Goal: Use online tool/utility: Use online tool/utility

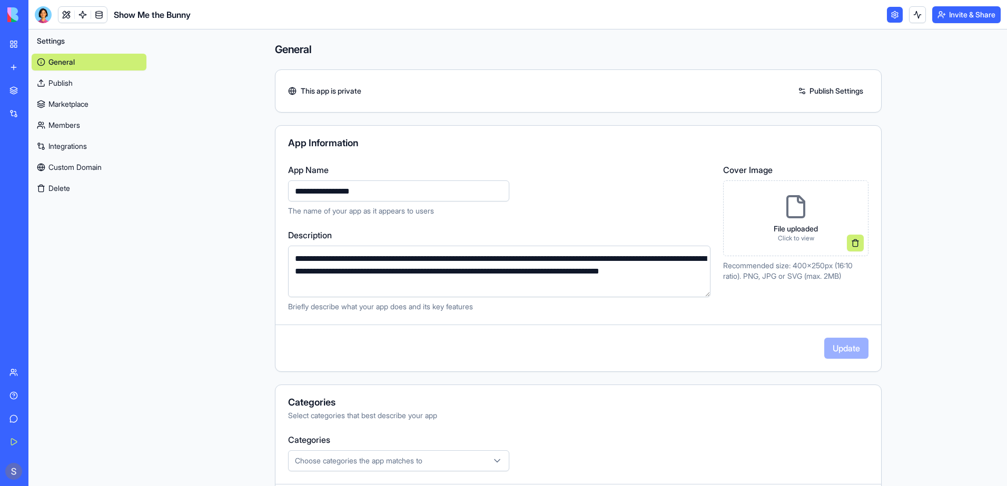
click at [14, 39] on link "My Workspace" at bounding box center [24, 44] width 42 height 21
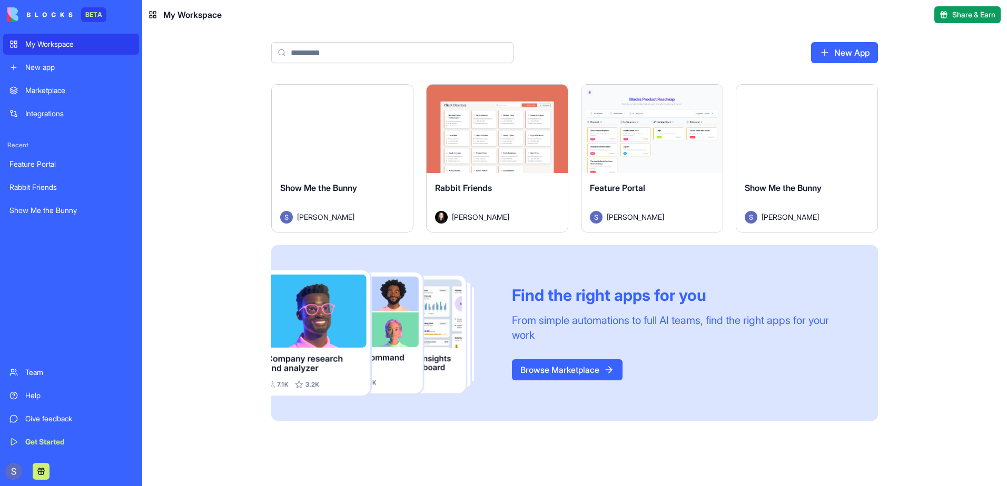
click at [816, 185] on span "Show Me the Bunny" at bounding box center [782, 188] width 77 height 11
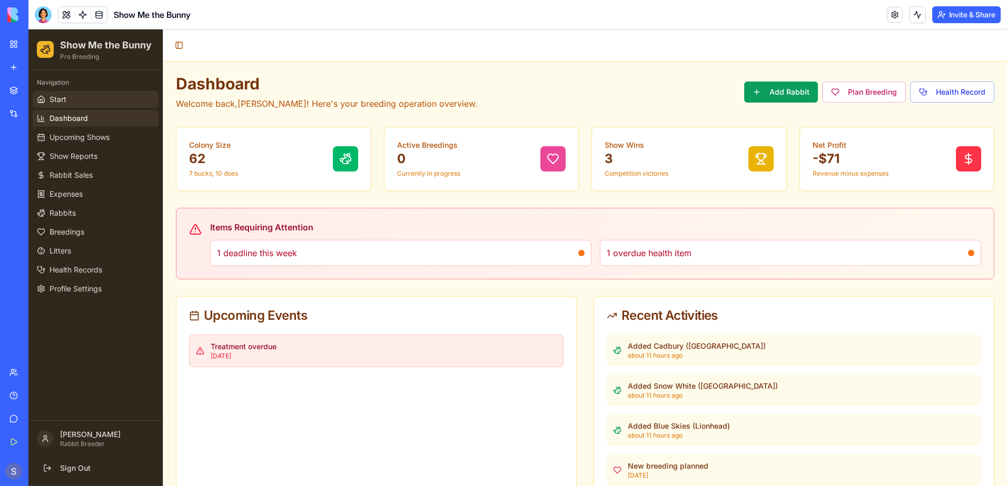
click at [56, 102] on span "Start" at bounding box center [57, 99] width 17 height 11
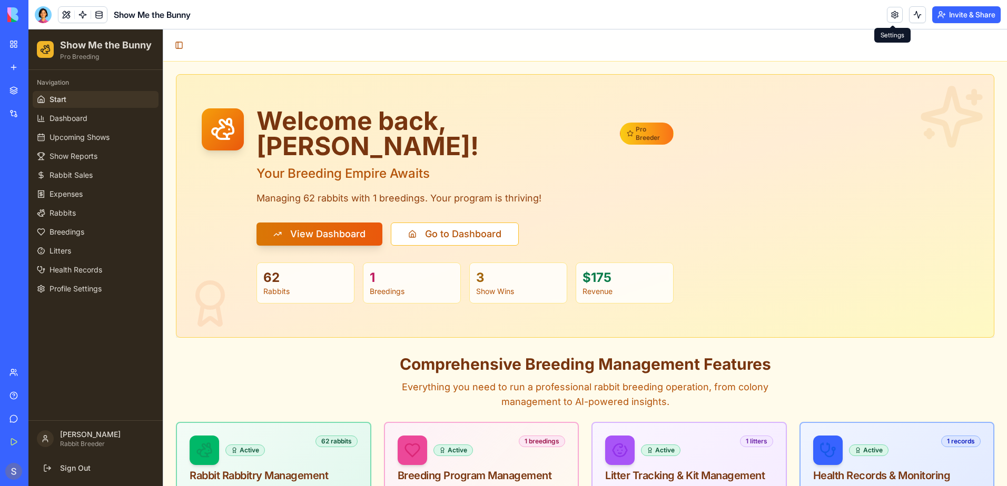
click at [895, 14] on link at bounding box center [895, 15] width 16 height 16
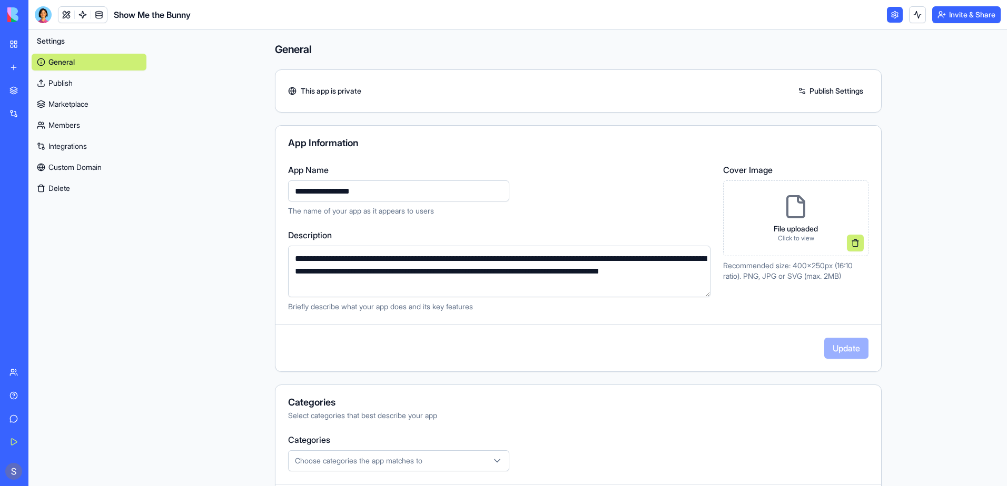
drag, startPoint x: 288, startPoint y: 260, endPoint x: 461, endPoint y: 288, distance: 174.5
click at [461, 288] on textarea "**********" at bounding box center [499, 272] width 422 height 52
click at [163, 325] on main "**********" at bounding box center [578, 257] width 857 height 457
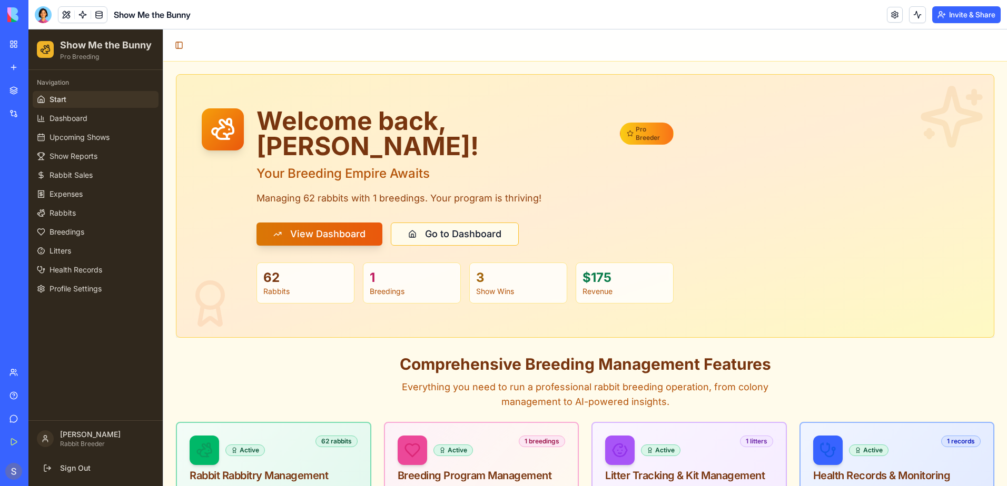
click at [445, 223] on button "Go to Dashboard" at bounding box center [455, 234] width 128 height 23
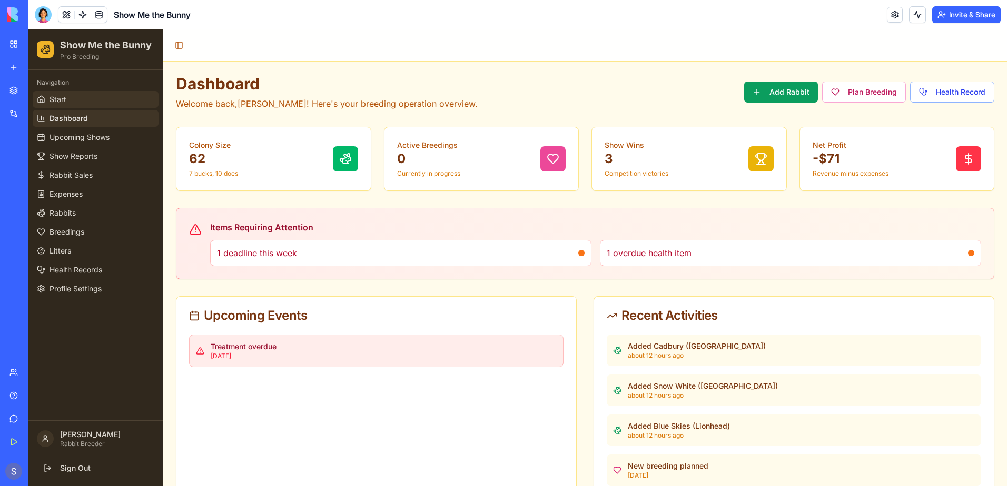
click at [66, 101] on span "Start" at bounding box center [57, 99] width 17 height 11
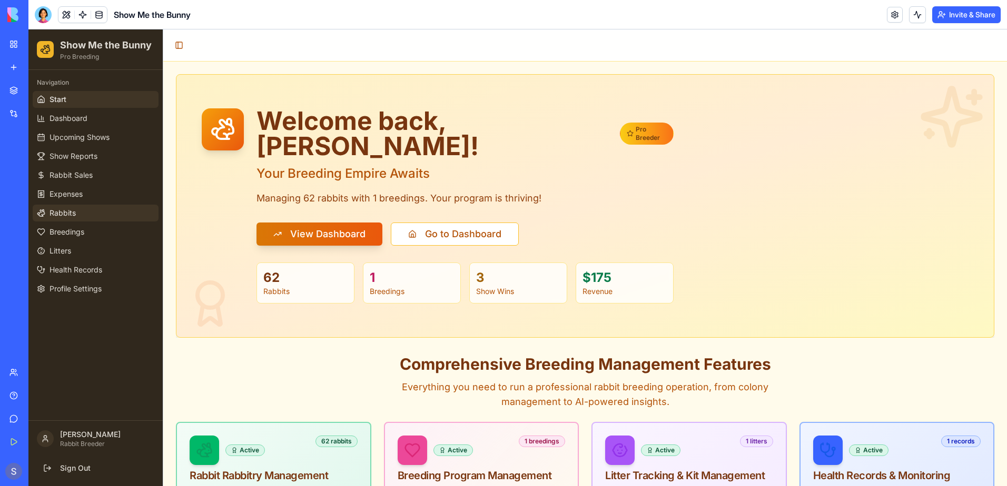
click at [64, 211] on span "Rabbits" at bounding box center [62, 213] width 26 height 11
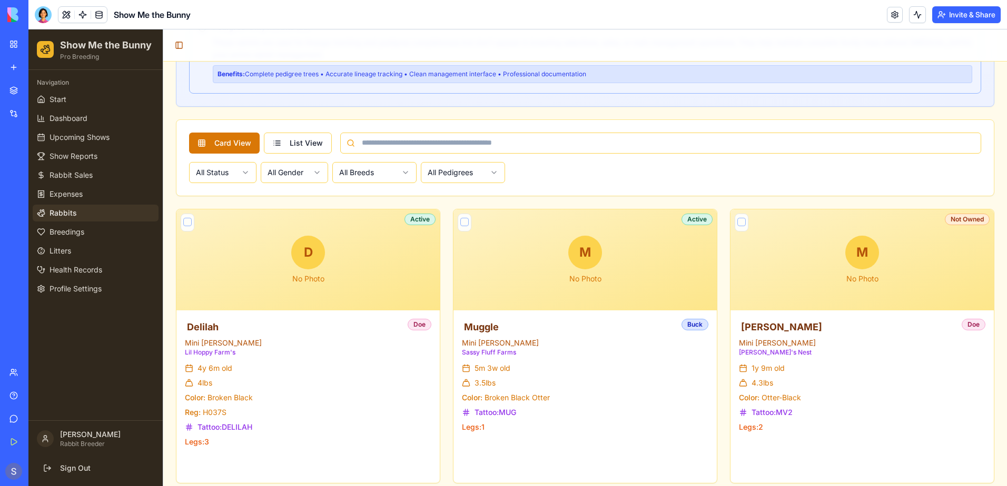
scroll to position [474, 0]
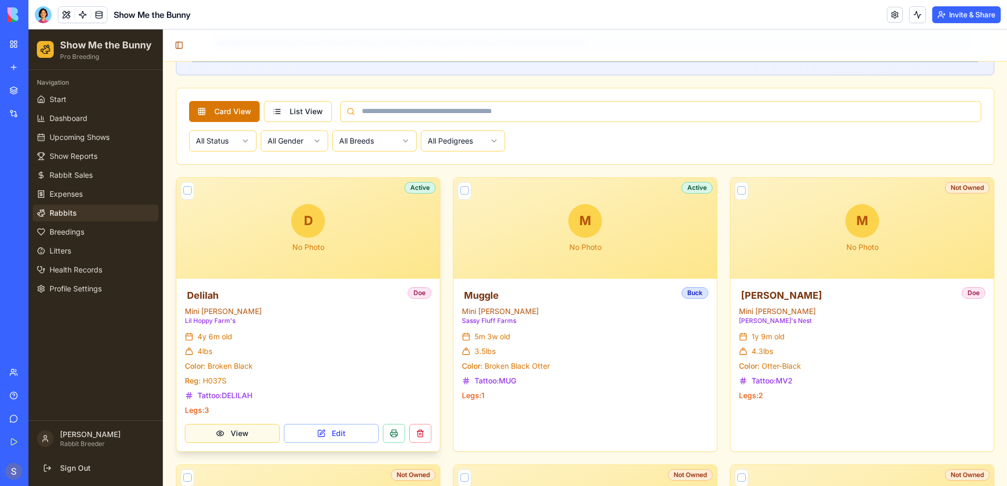
click at [222, 435] on button "View" at bounding box center [232, 433] width 95 height 19
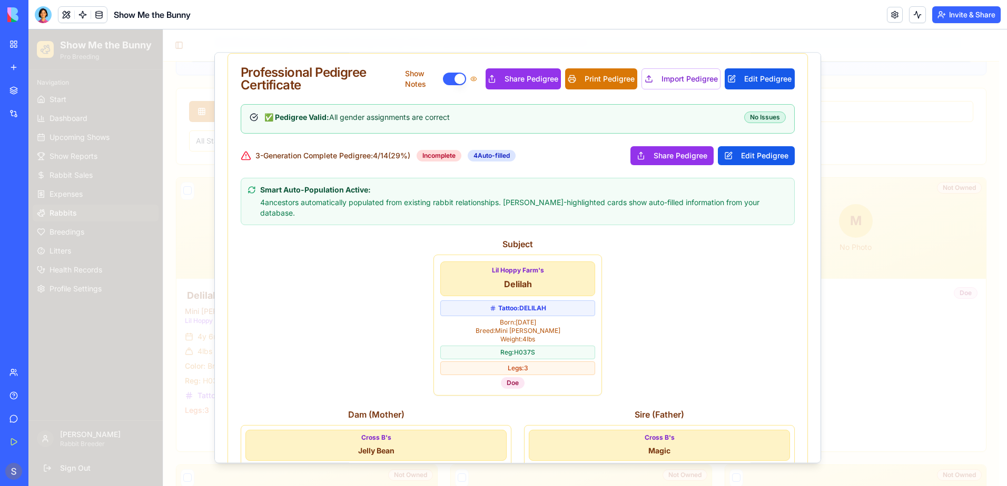
scroll to position [337, 0]
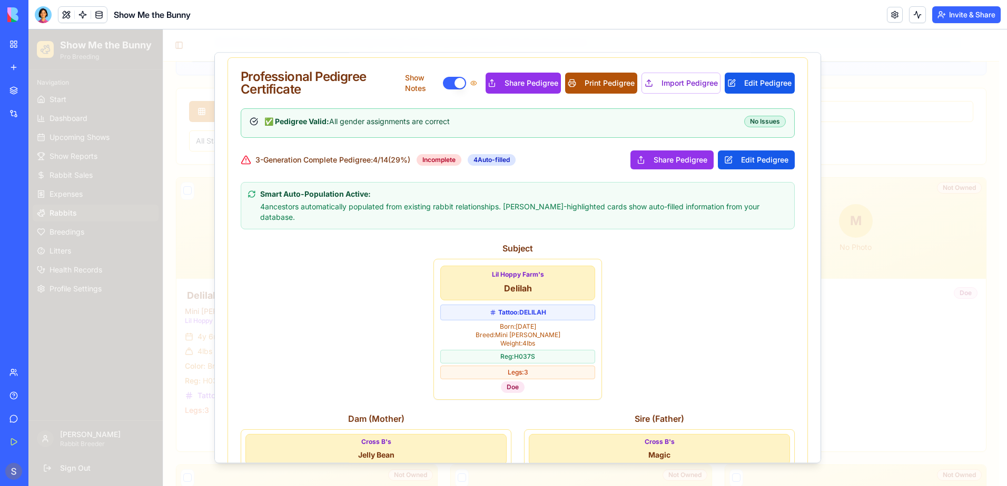
click at [586, 86] on button "Print Pedigree" at bounding box center [601, 83] width 72 height 21
click at [766, 163] on button "Edit Pedigree" at bounding box center [756, 160] width 77 height 19
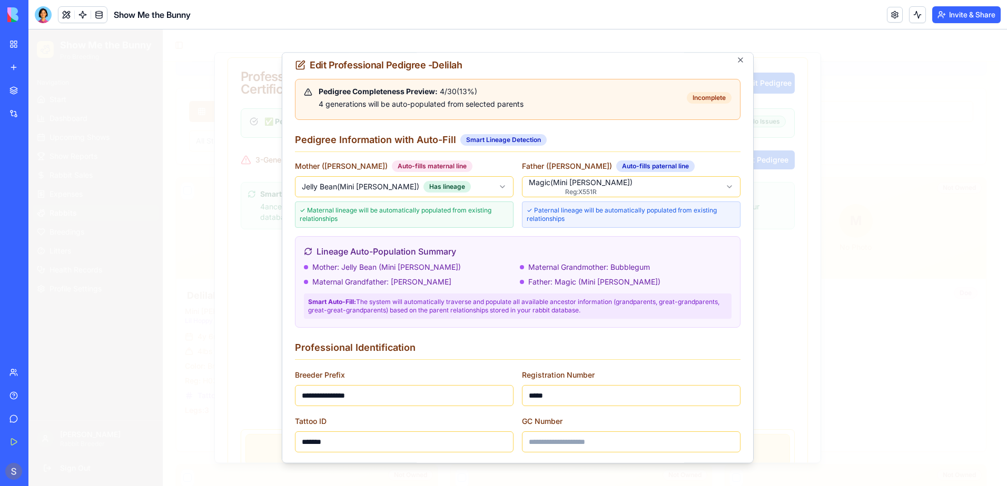
scroll to position [0, 0]
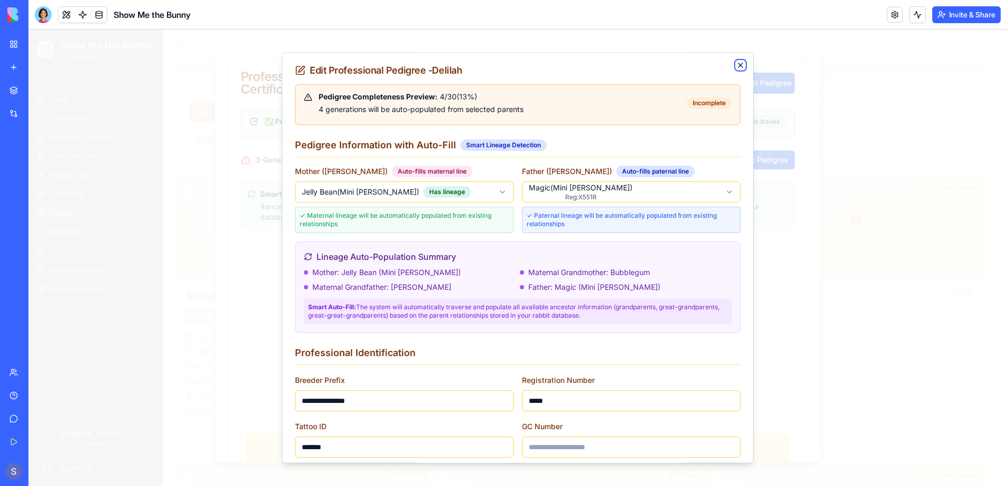
click at [736, 65] on icon "button" at bounding box center [740, 65] width 8 height 8
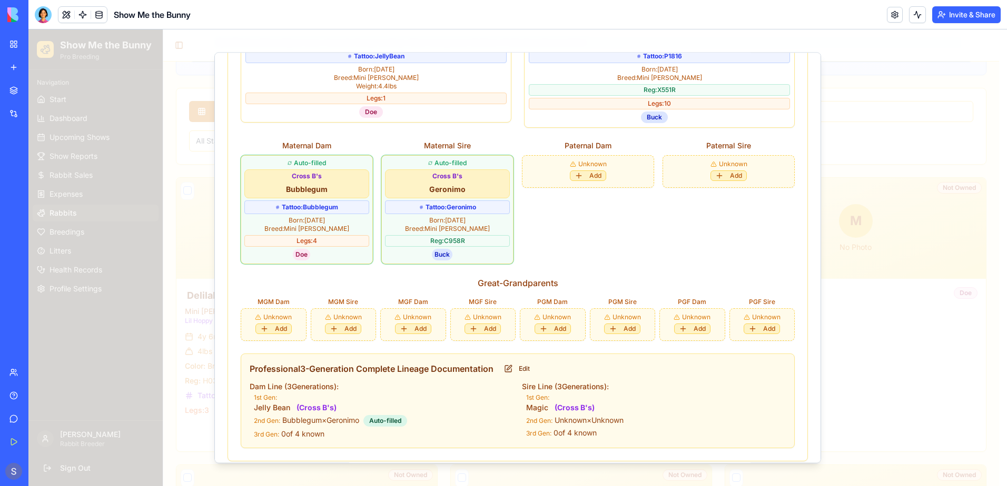
scroll to position [760, 0]
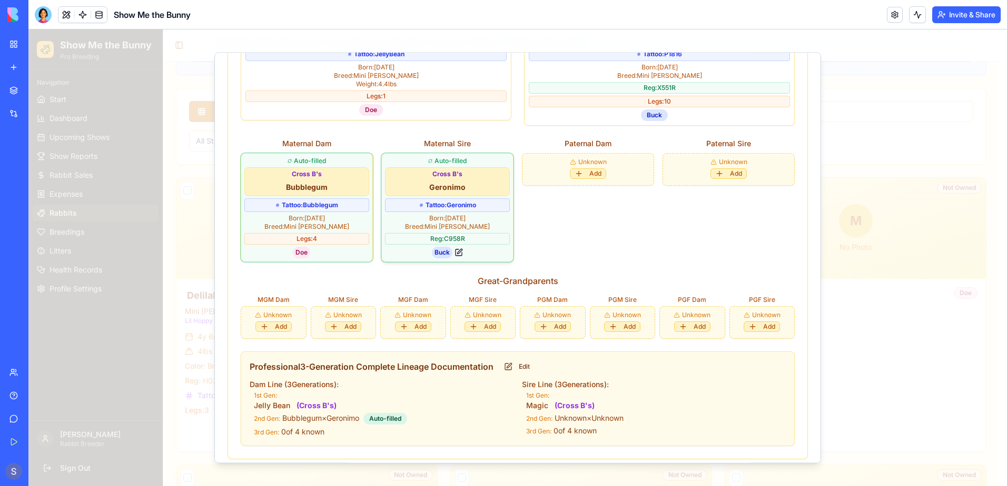
click at [458, 248] on button at bounding box center [458, 252] width 8 height 8
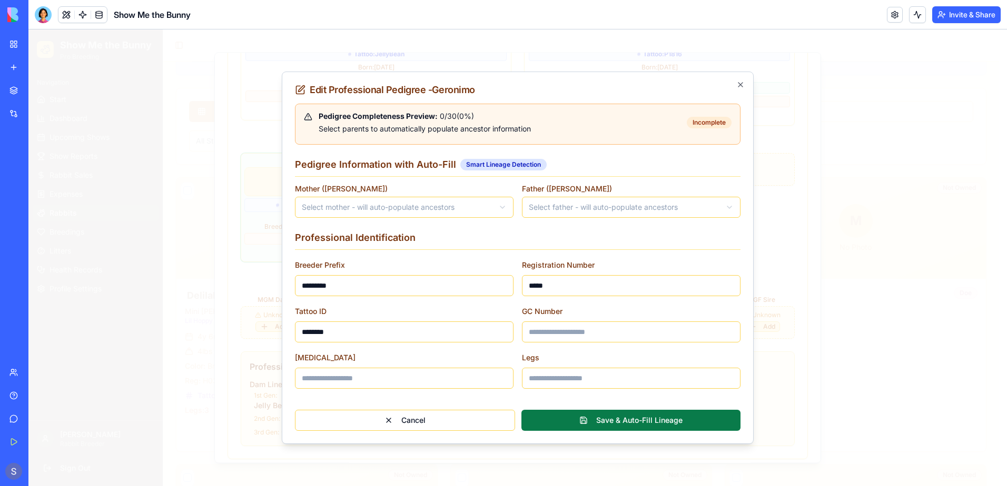
click at [612, 416] on button "Save & Auto-Fill Lineage" at bounding box center [630, 420] width 219 height 21
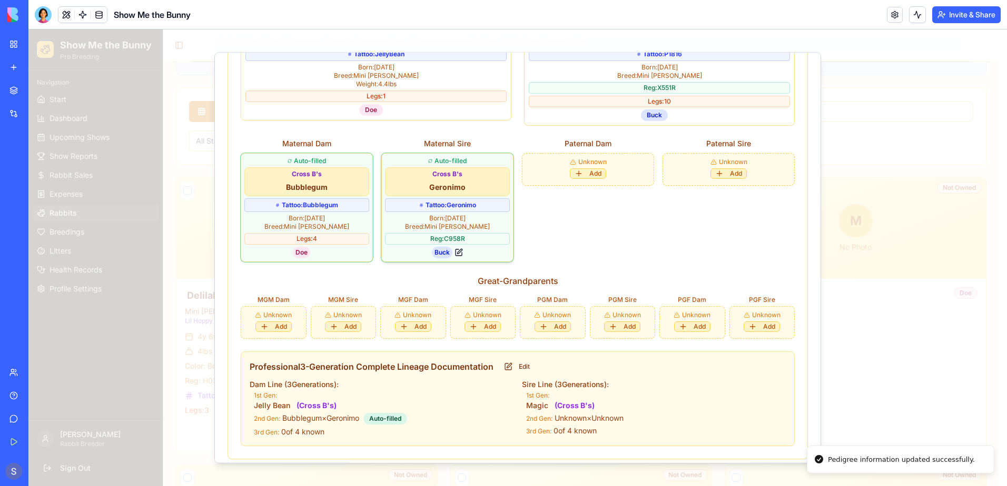
click at [454, 248] on button at bounding box center [458, 252] width 8 height 8
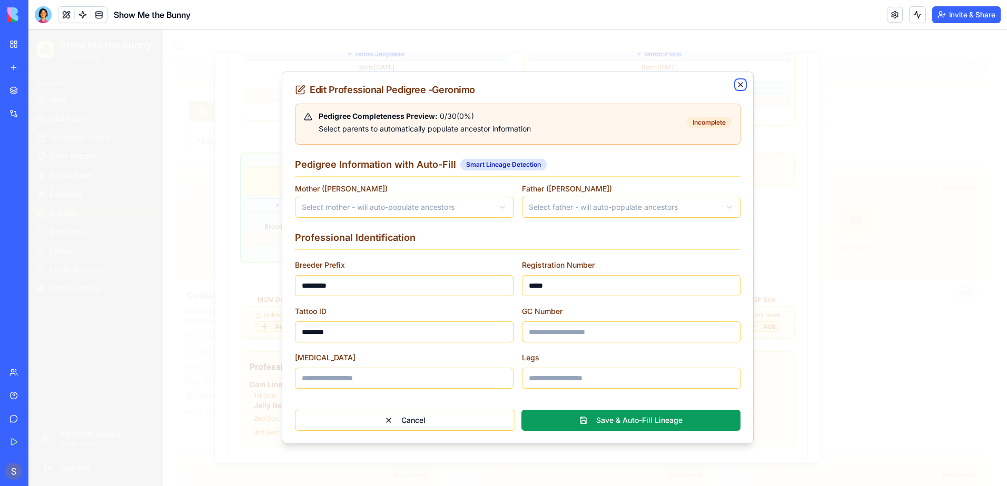
click at [739, 84] on icon "button" at bounding box center [740, 85] width 8 height 8
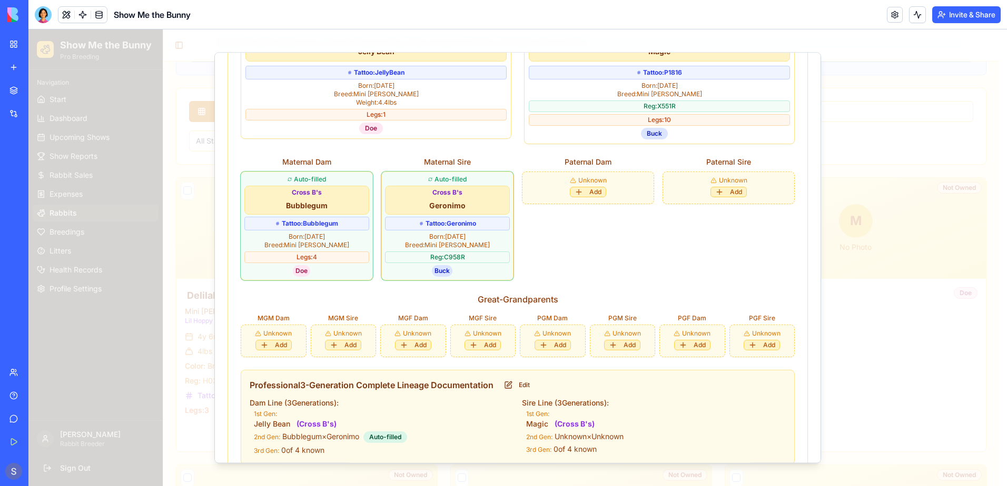
scroll to position [812, 0]
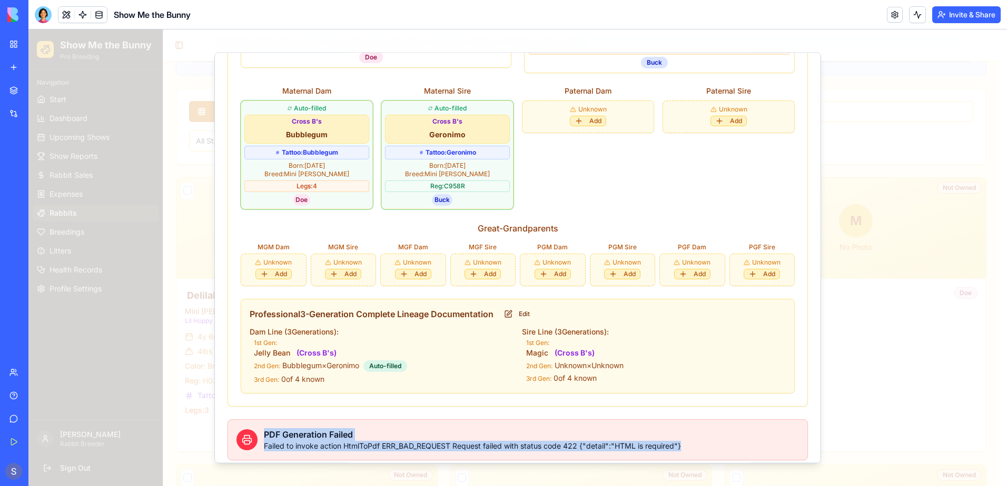
drag, startPoint x: 693, startPoint y: 435, endPoint x: 248, endPoint y: 430, distance: 444.9
click at [248, 430] on div "PDF Generation Failed Failed to invoke action HtmlToPdf ERR_BAD_REQUEST Request…" at bounding box center [517, 440] width 562 height 23
copy div "PDF Generation Failed Failed to invoke action HtmlToPdf ERR_BAD_REQUEST Request…"
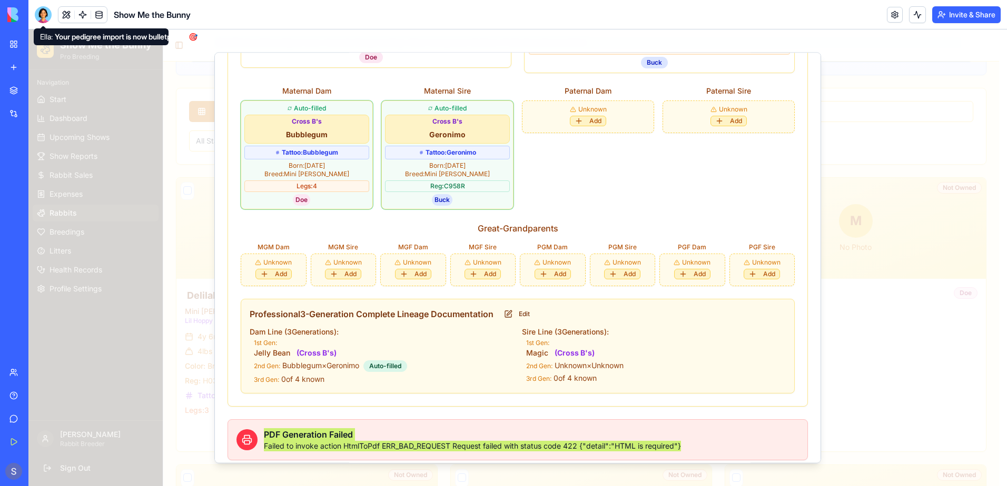
click at [41, 17] on div at bounding box center [43, 14] width 17 height 17
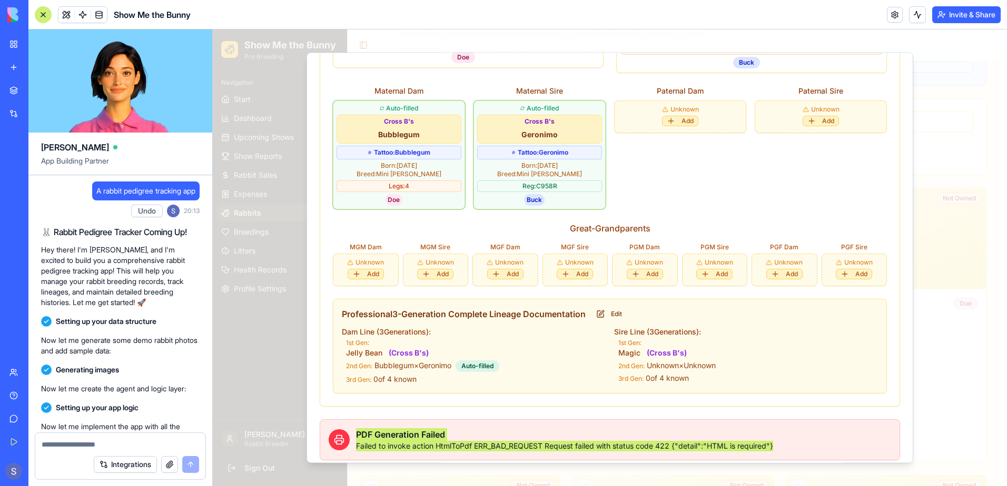
scroll to position [47966, 0]
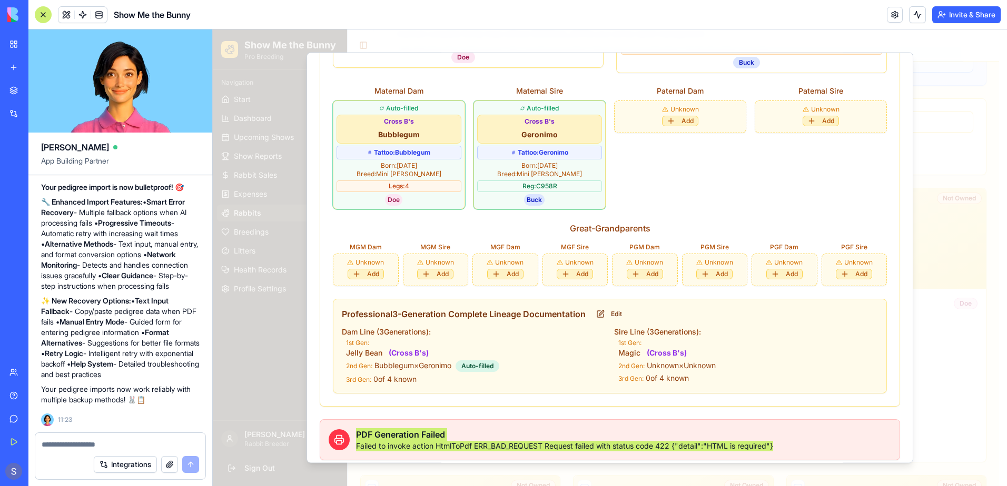
click at [65, 446] on textarea at bounding box center [120, 445] width 157 height 11
type textarea "**********"
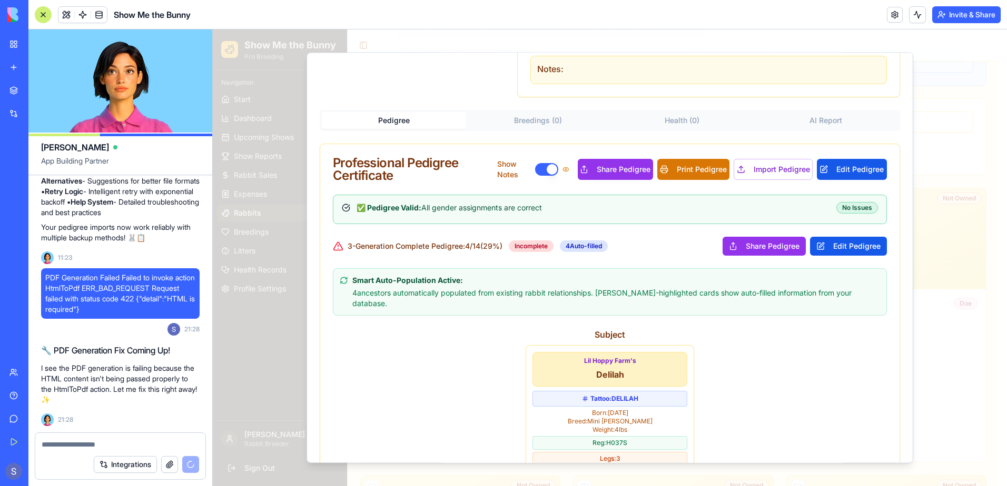
scroll to position [0, 0]
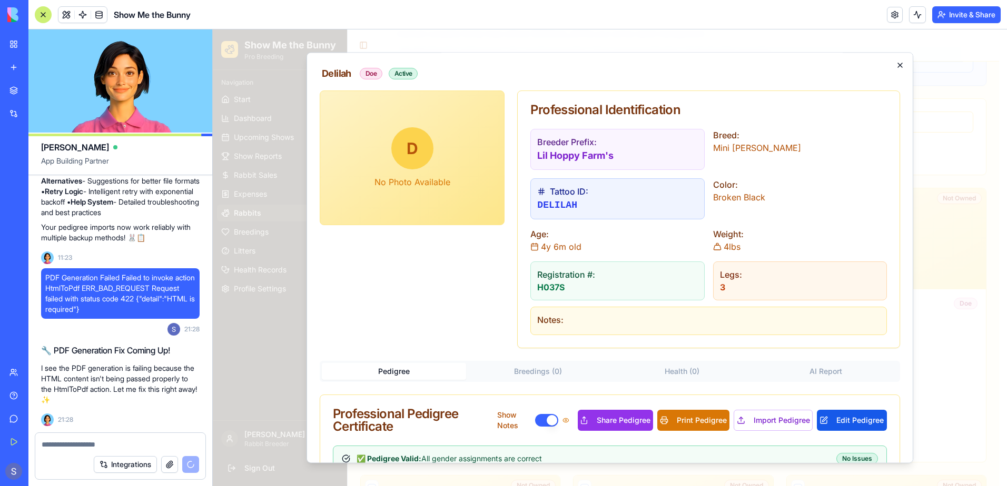
click at [895, 64] on icon "button" at bounding box center [899, 65] width 8 height 8
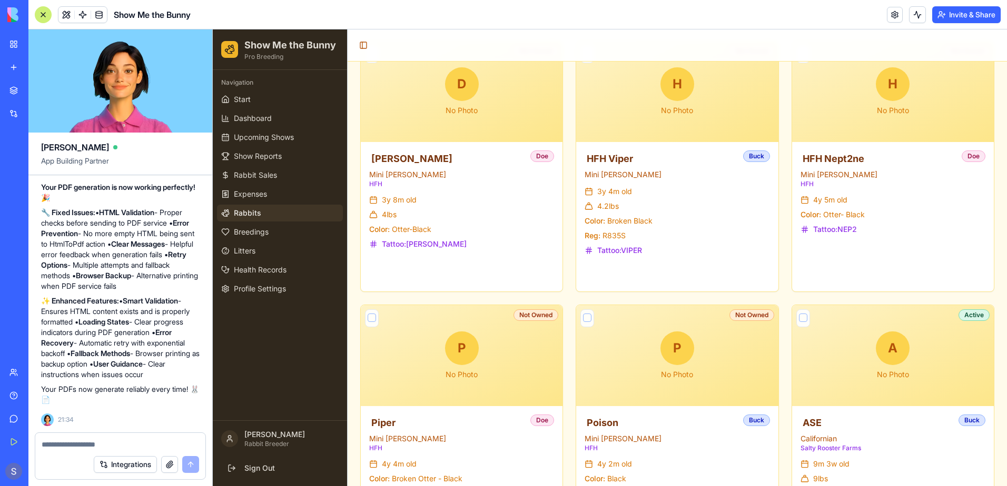
scroll to position [842, 0]
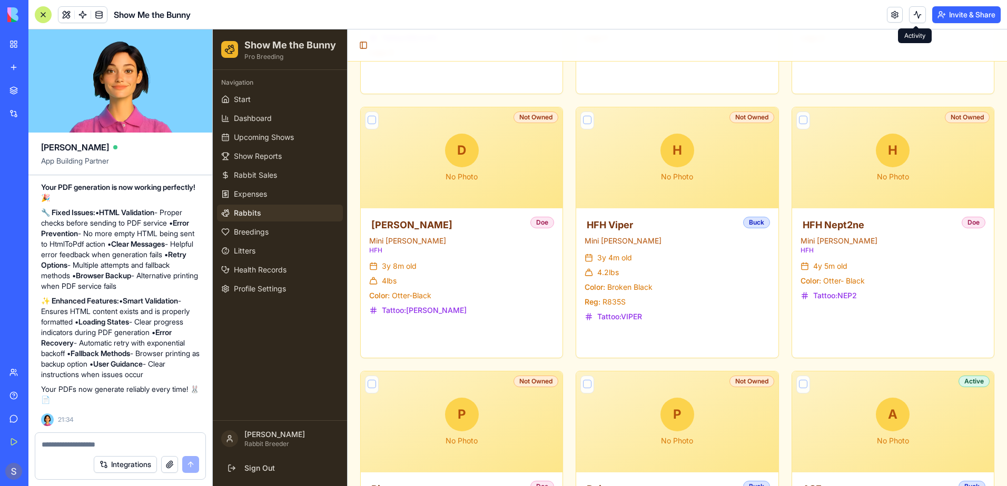
click at [919, 22] on button at bounding box center [917, 14] width 17 height 17
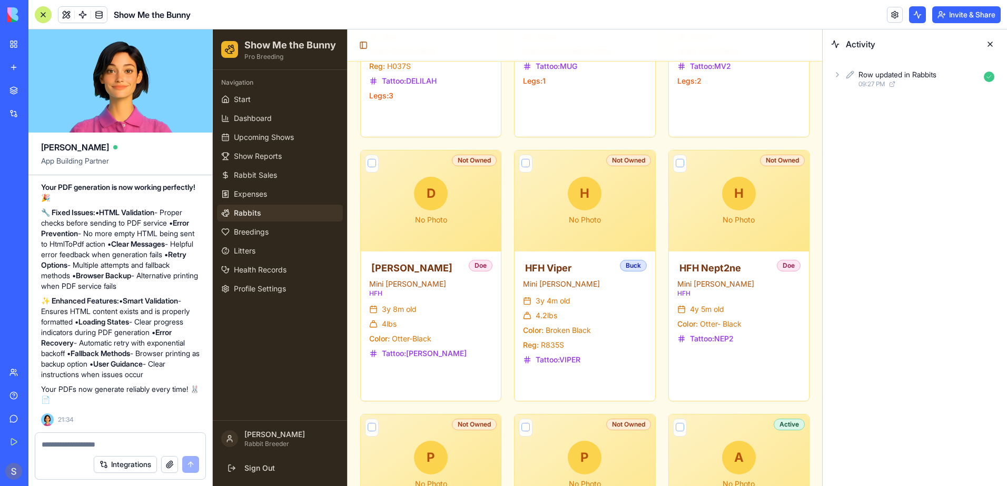
click at [991, 43] on button at bounding box center [989, 44] width 17 height 17
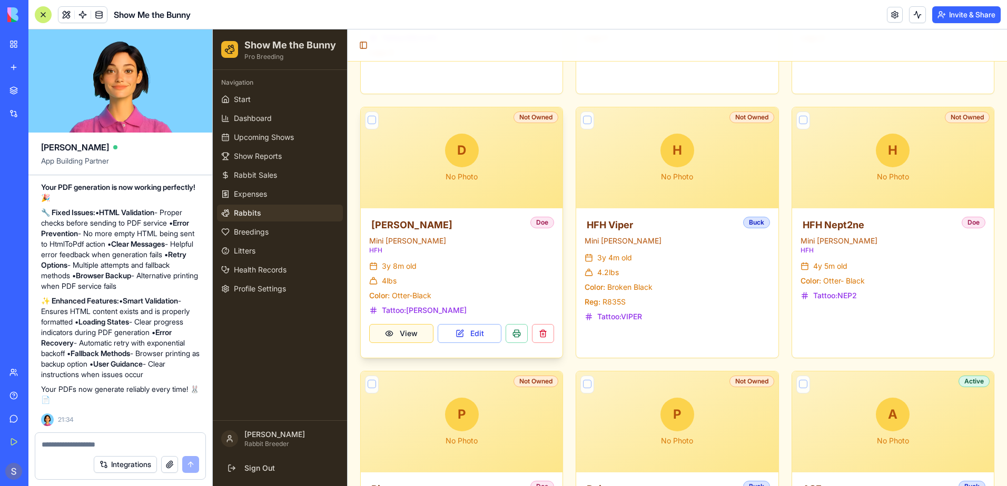
click at [420, 337] on button "View" at bounding box center [401, 333] width 64 height 19
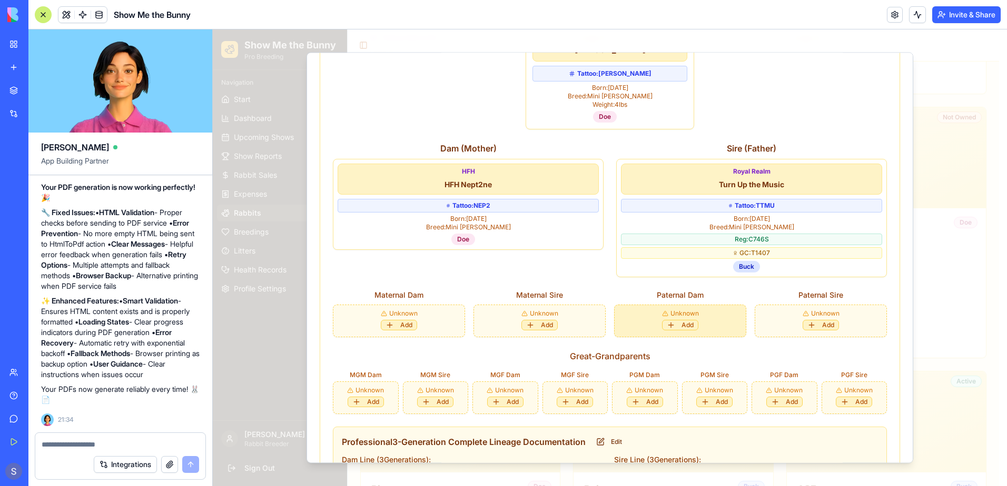
scroll to position [526, 0]
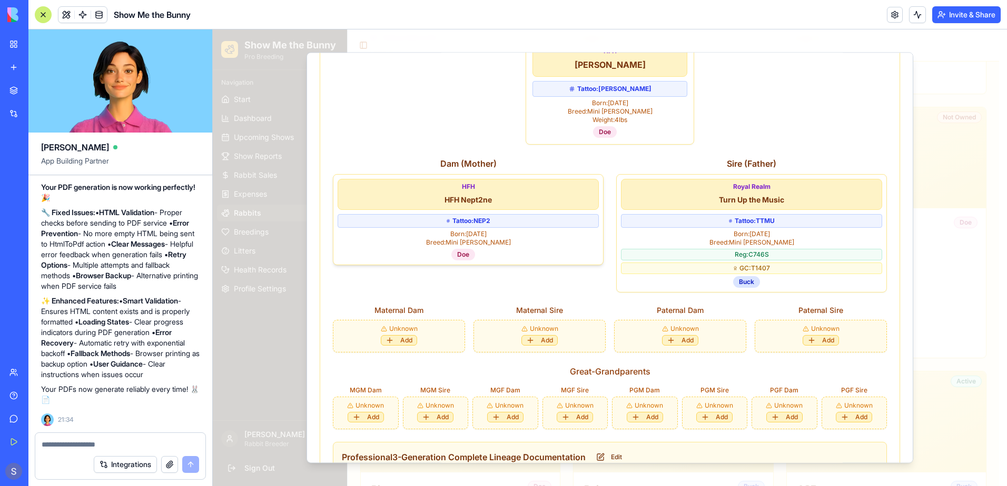
click at [541, 238] on div "HFH HFH Nept2ne Tattoo: NEP2 Born: [DEMOGRAPHIC_DATA] Breed: Mini [PERSON_NAME]" at bounding box center [467, 220] width 261 height 82
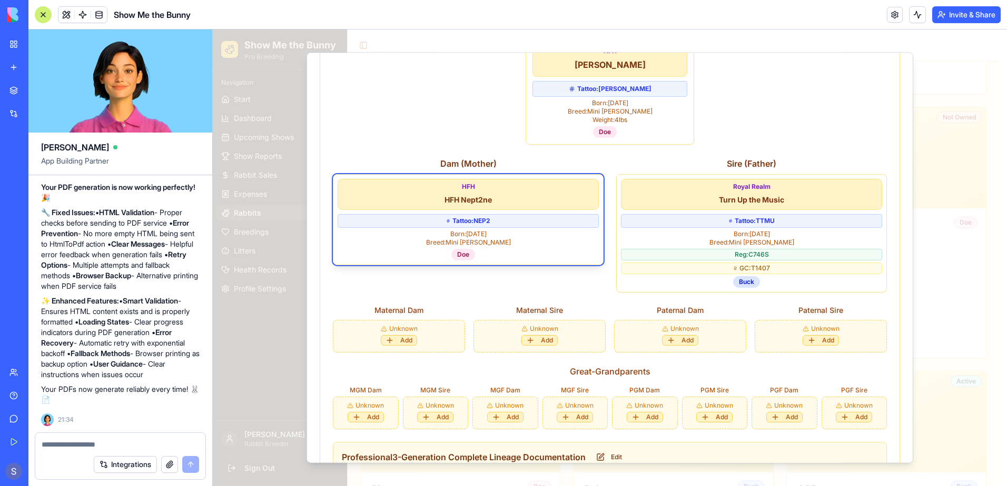
click at [541, 238] on div "HFH HFH Nept2ne Tattoo: NEP2 Born: [DEMOGRAPHIC_DATA] Breed: Mini [PERSON_NAME]" at bounding box center [467, 220] width 261 height 82
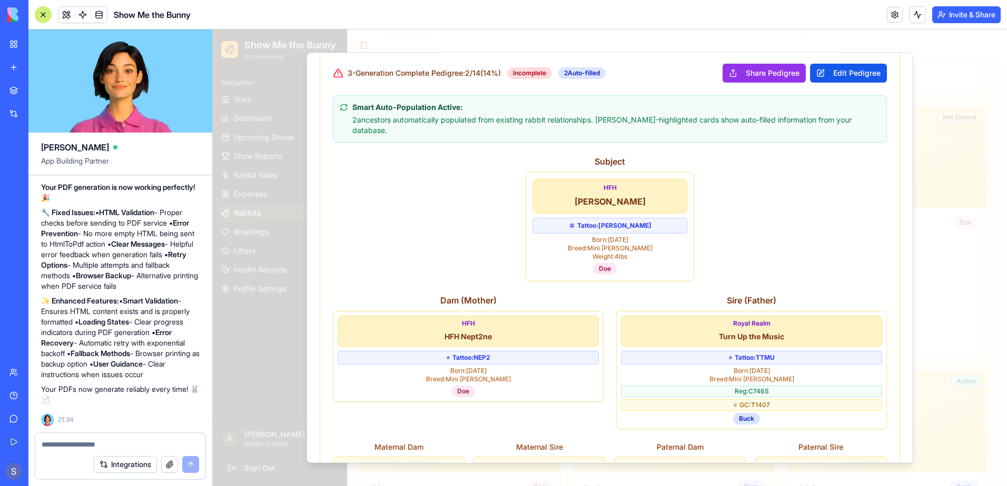
scroll to position [211, 0]
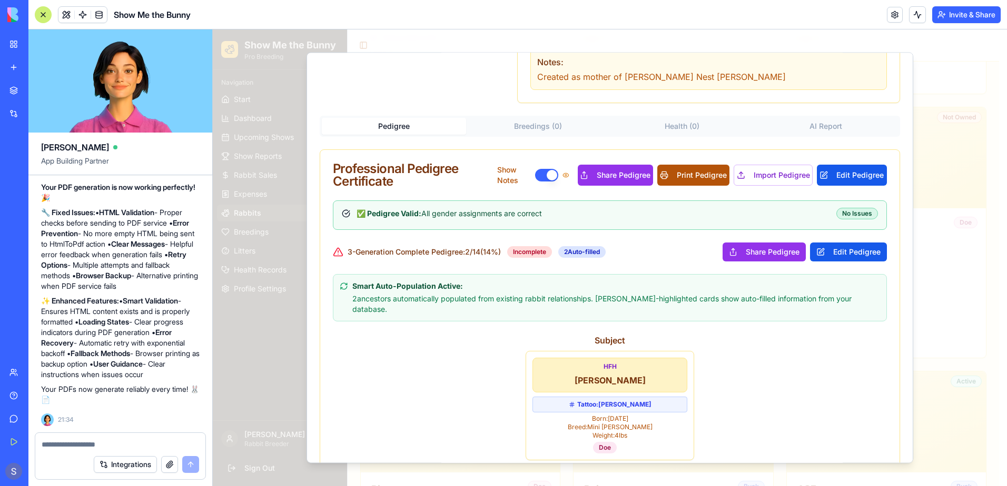
click at [683, 173] on button "Print Pedigree" at bounding box center [693, 175] width 72 height 21
click at [23, 377] on link "Team" at bounding box center [24, 372] width 42 height 21
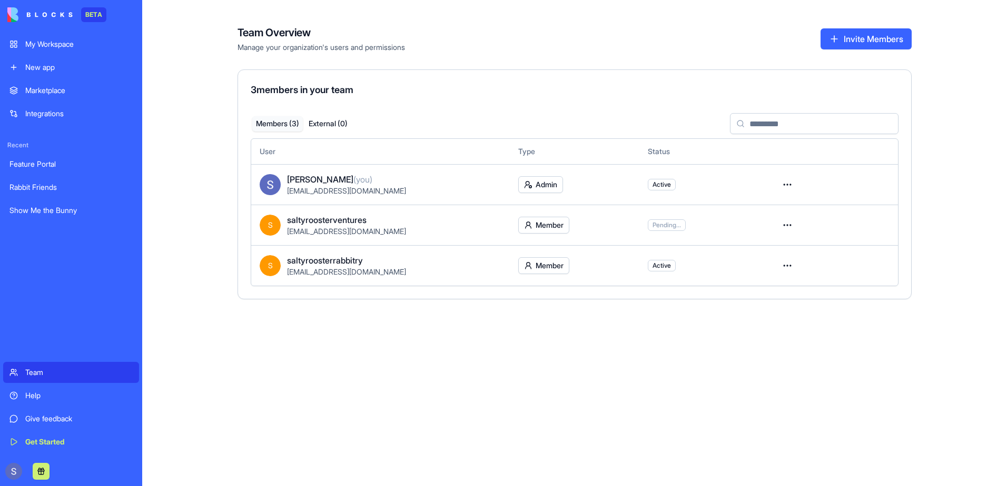
click at [18, 394] on link "Help" at bounding box center [71, 395] width 136 height 21
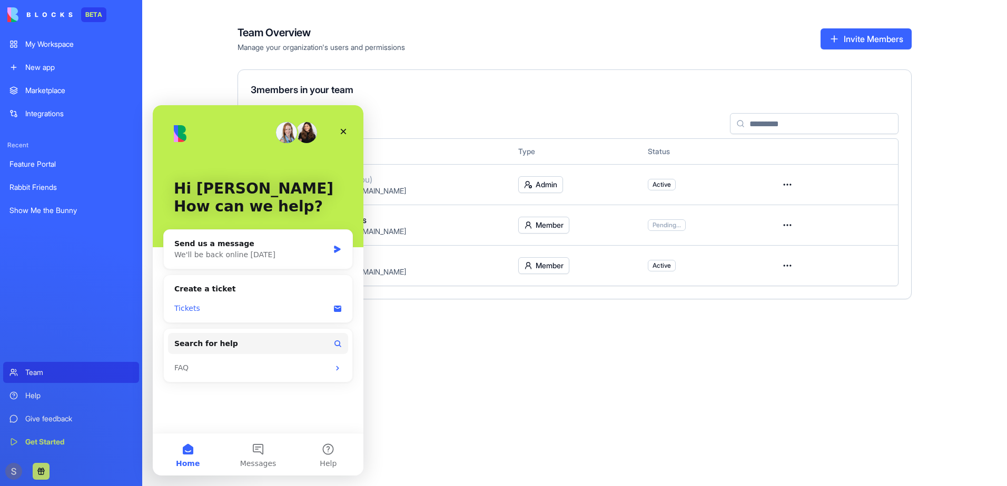
click at [191, 310] on div "Tickets" at bounding box center [251, 308] width 155 height 11
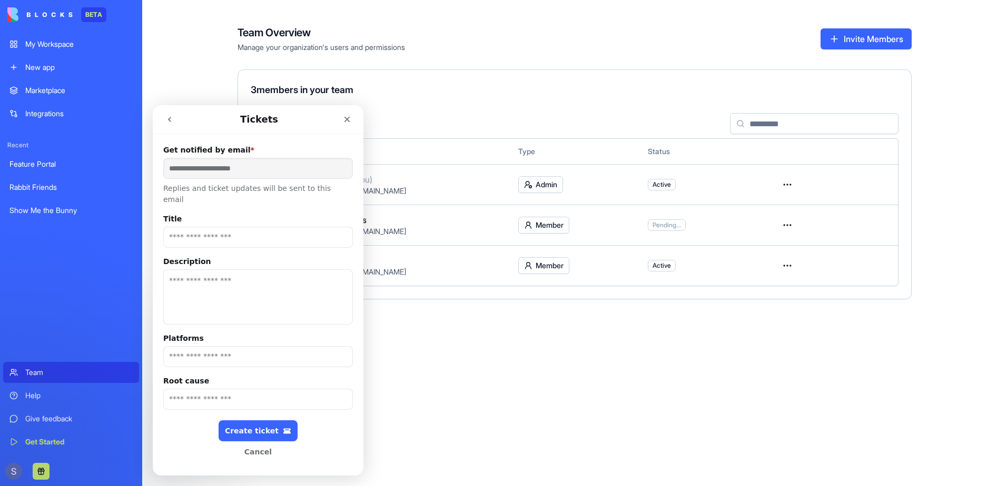
click at [226, 227] on input "Title" at bounding box center [258, 237] width 190 height 21
type input "**********"
click at [207, 282] on textarea "Description" at bounding box center [258, 297] width 190 height 55
type textarea "**********"
click at [195, 348] on input "Platforms" at bounding box center [258, 356] width 190 height 21
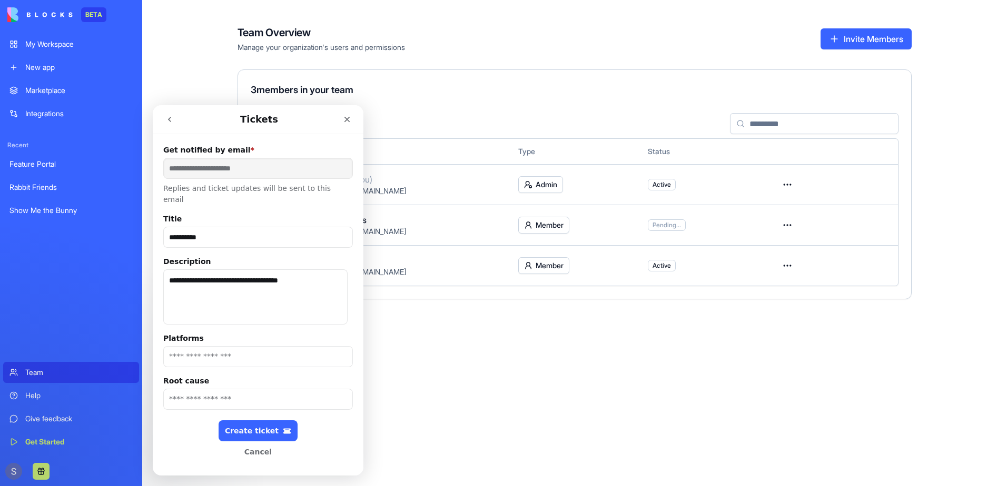
click at [178, 333] on label "Platforms" at bounding box center [258, 338] width 190 height 11
click at [178, 346] on input "Platforms" at bounding box center [258, 356] width 190 height 21
click at [236, 421] on button "Create ticket" at bounding box center [257, 431] width 79 height 21
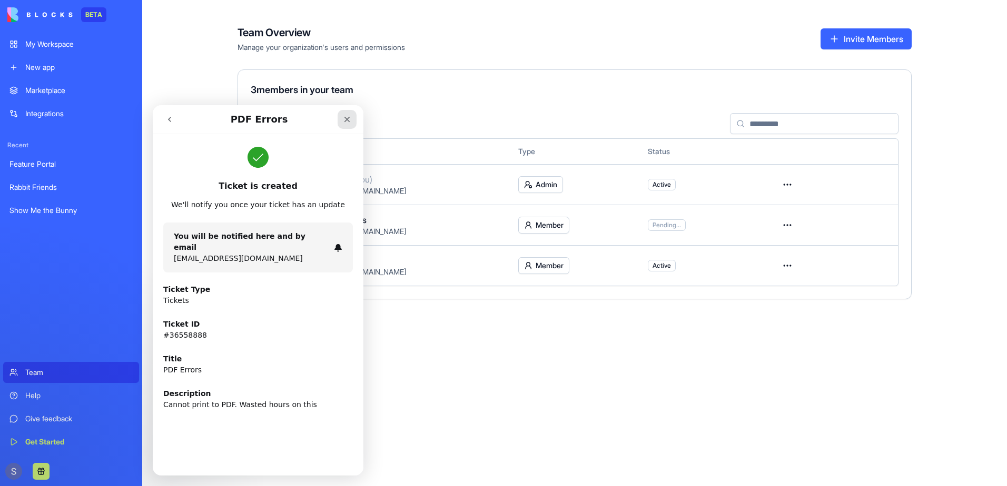
click at [349, 118] on icon "Close" at bounding box center [347, 120] width 6 height 6
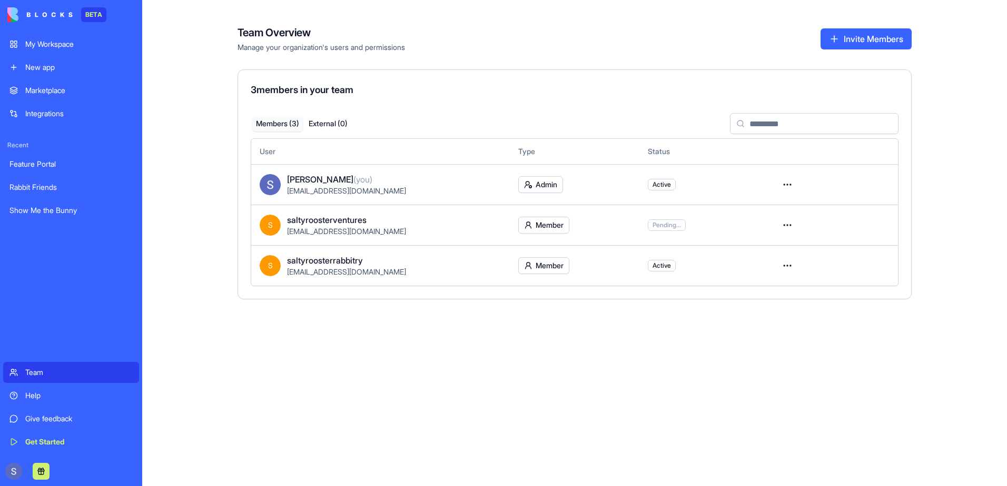
click at [55, 45] on div "My Workspace" at bounding box center [78, 44] width 107 height 11
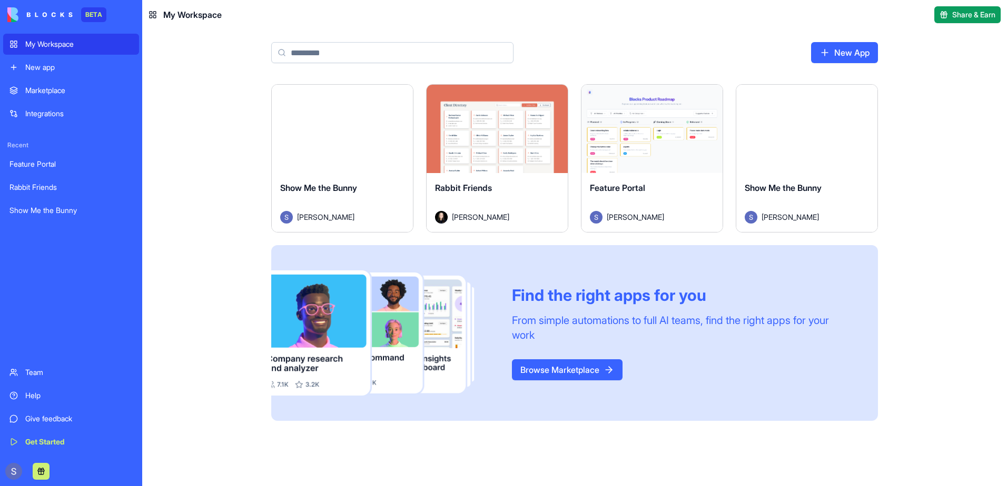
click at [822, 165] on div "Launch" at bounding box center [806, 129] width 141 height 88
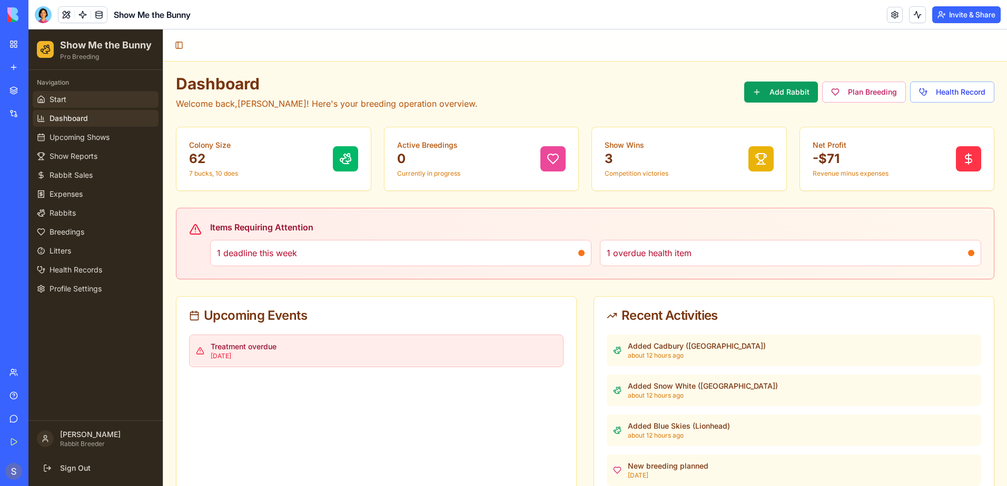
click at [72, 106] on link "Start" at bounding box center [96, 99] width 126 height 17
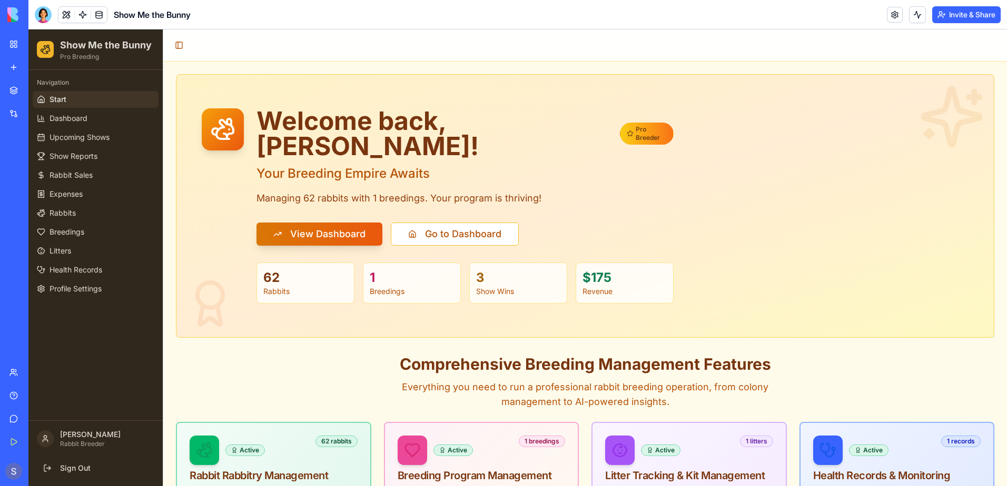
click at [18, 88] on link "Marketplace" at bounding box center [24, 90] width 42 height 21
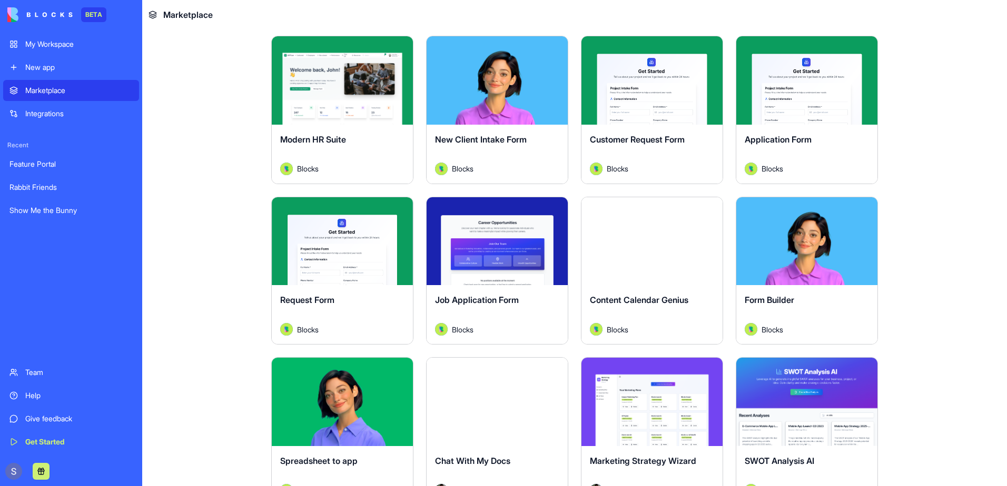
scroll to position [1211, 0]
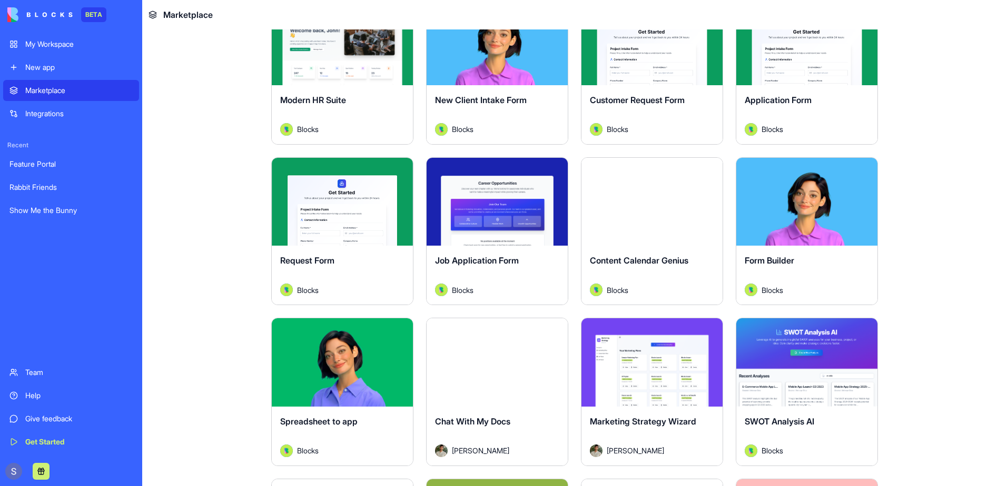
click at [664, 203] on button "Explore" at bounding box center [651, 201] width 79 height 21
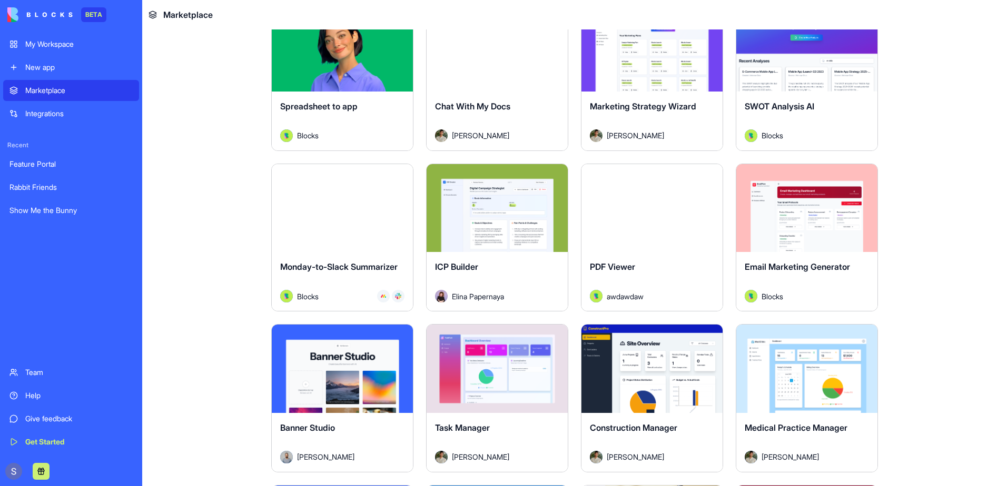
scroll to position [1527, 0]
click at [630, 212] on button "Explore" at bounding box center [651, 207] width 79 height 21
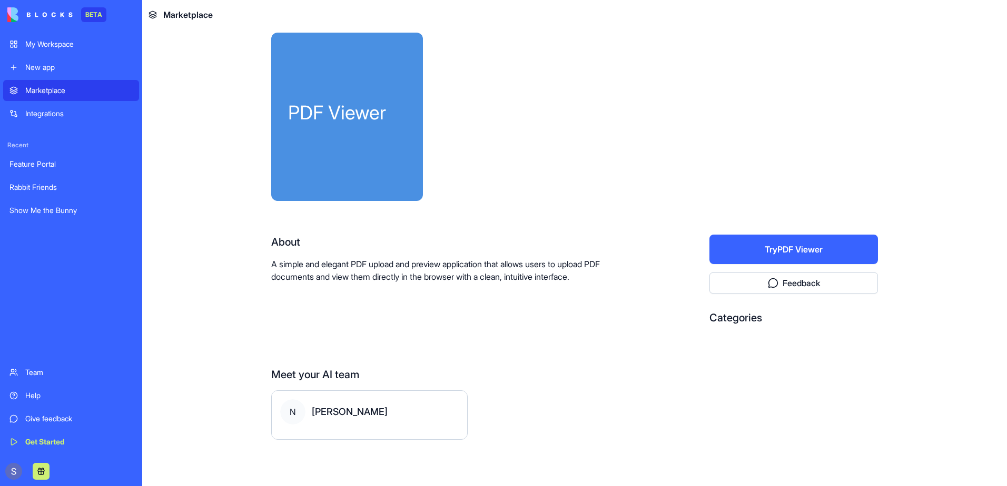
scroll to position [9, 0]
click at [768, 252] on button "Try PDF Viewer" at bounding box center [793, 249] width 168 height 29
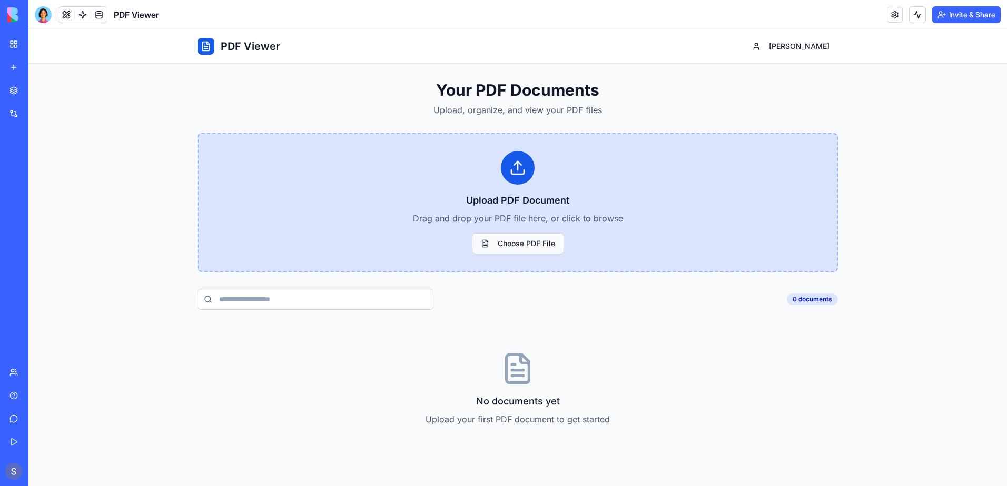
click at [529, 244] on button "Choose PDF File" at bounding box center [518, 243] width 92 height 21
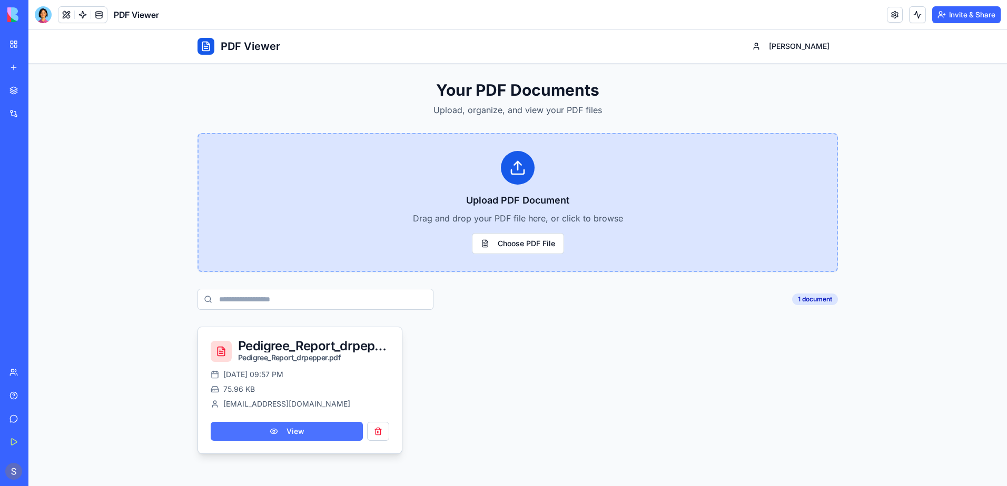
click at [286, 425] on button "View" at bounding box center [287, 431] width 152 height 19
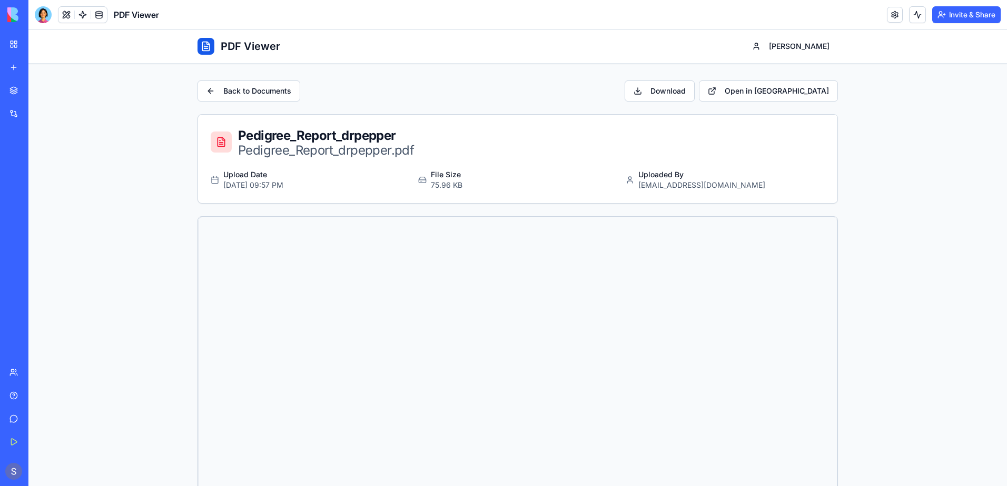
click at [221, 143] on icon at bounding box center [220, 142] width 7 height 9
click at [786, 90] on link "Open in [GEOGRAPHIC_DATA]" at bounding box center [768, 91] width 139 height 21
